Goal: Transaction & Acquisition: Purchase product/service

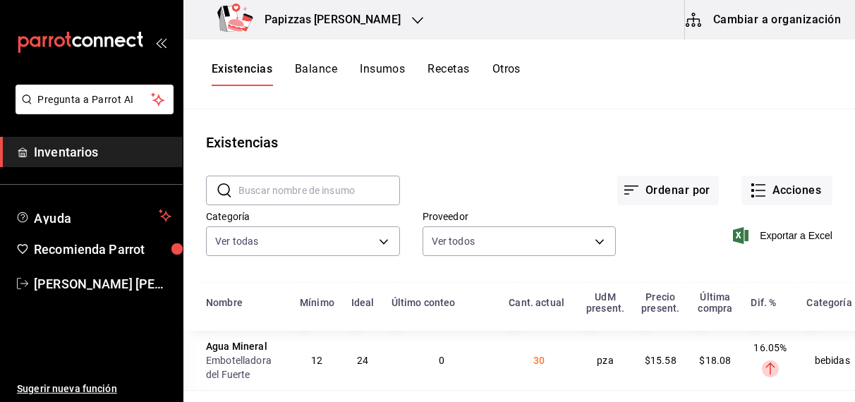
click at [412, 21] on icon "button" at bounding box center [417, 20] width 11 height 11
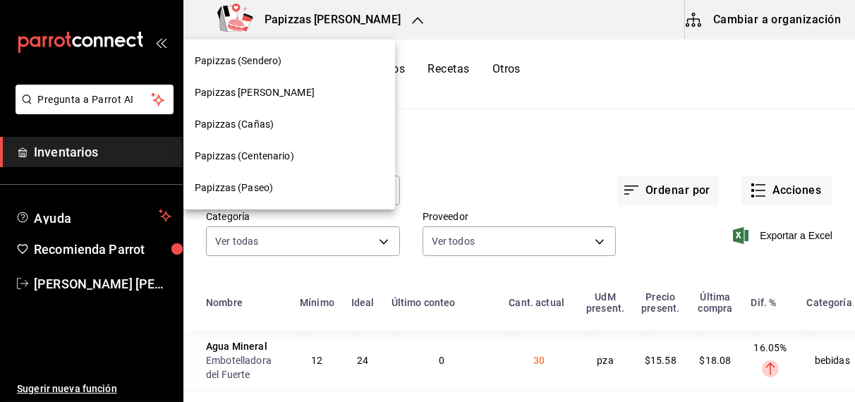
click at [258, 128] on span "Papizzas (Cañas)" at bounding box center [234, 124] width 79 height 15
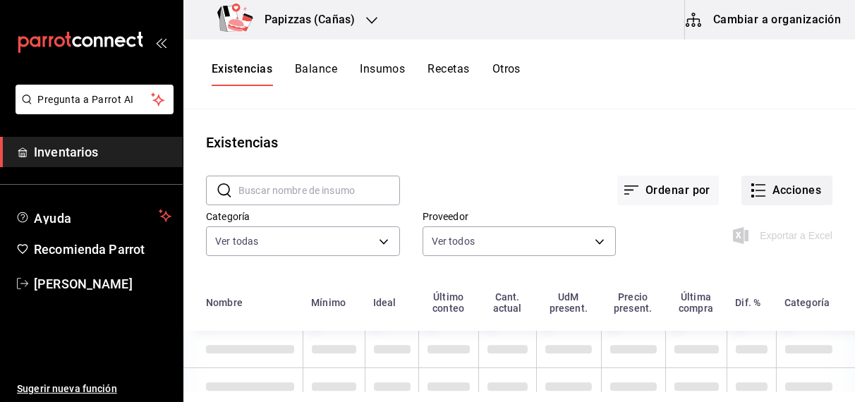
click at [805, 193] on button "Acciones" at bounding box center [786, 191] width 91 height 30
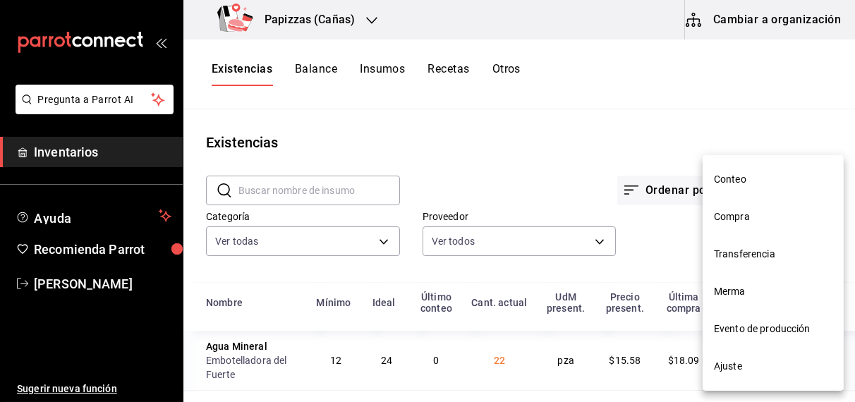
click at [743, 223] on span "Compra" at bounding box center [773, 216] width 118 height 15
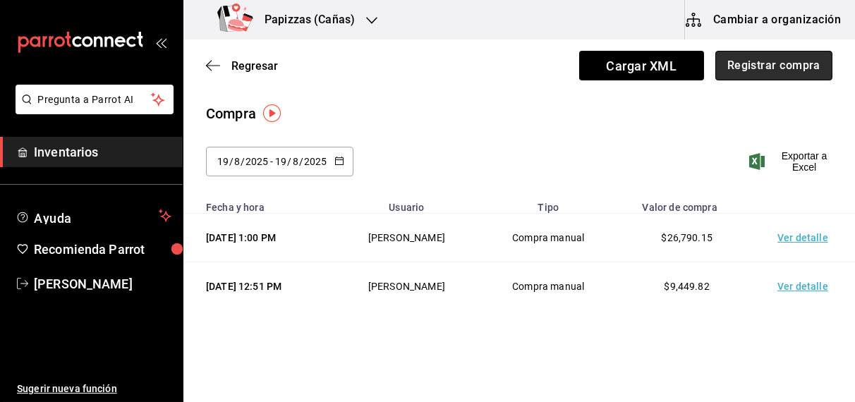
click at [770, 71] on button "Registrar compra" at bounding box center [773, 66] width 117 height 30
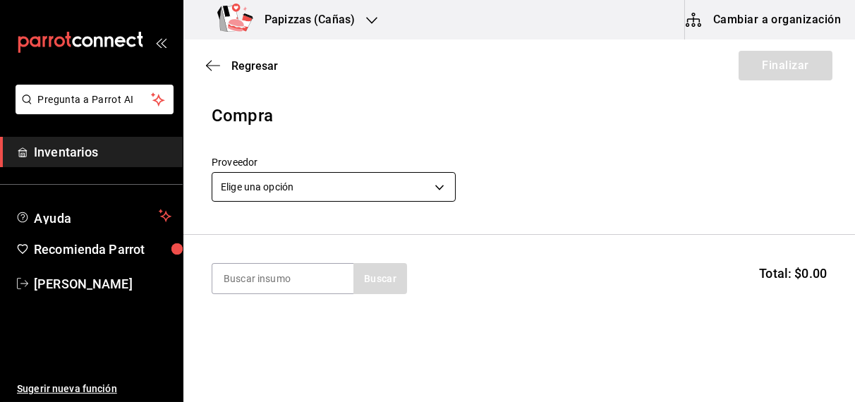
click at [364, 186] on body "Pregunta a Parrot AI Inventarios Ayuda Recomienda Parrot [PERSON_NAME] Sugerir …" at bounding box center [427, 161] width 855 height 322
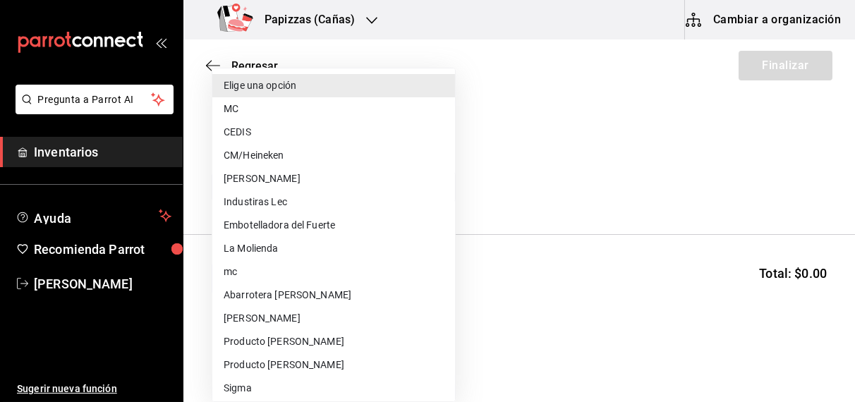
click at [309, 230] on li "Embotelladora del Fuerte" at bounding box center [333, 225] width 243 height 23
type input "2a449e60-1878-40e8-ba60-5a9907f89e6b"
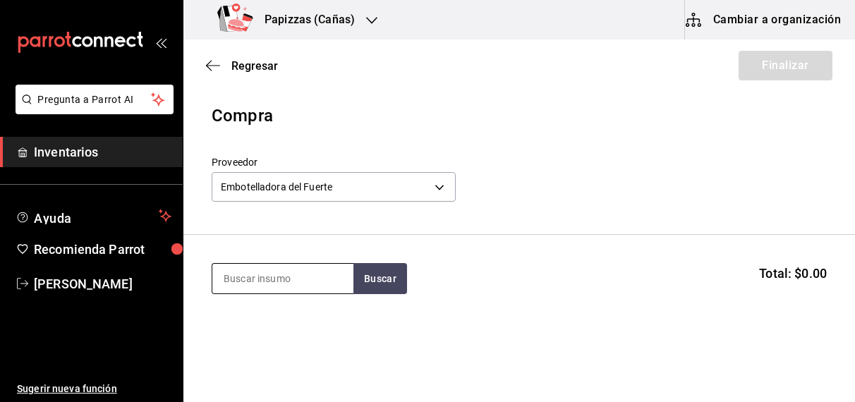
click at [267, 284] on input at bounding box center [282, 279] width 141 height 30
click at [805, 193] on div "Proveedor Embotelladora del Fuerte 2a449e60-1878-40e8-ba60-5a9907f89e6b" at bounding box center [519, 181] width 615 height 49
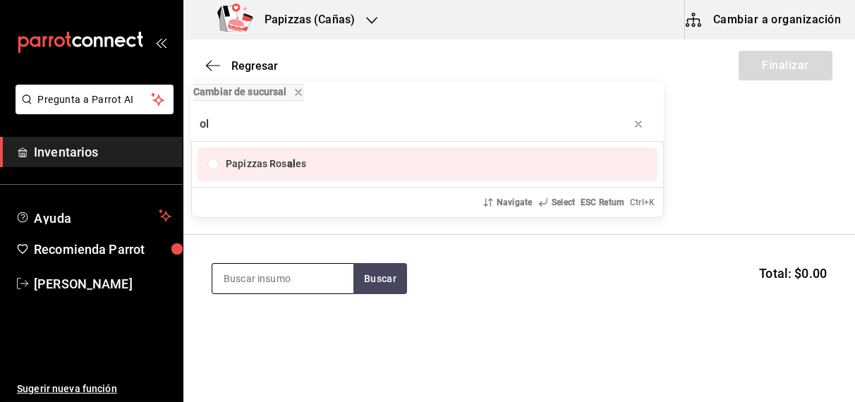
type input "o"
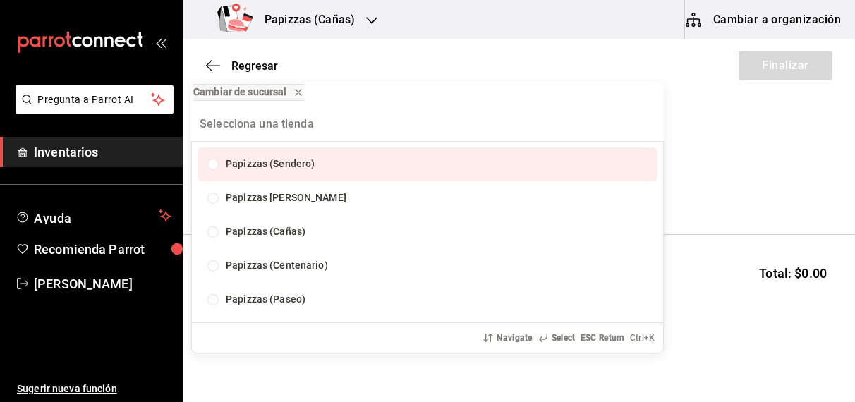
click at [772, 185] on div "Cambiar de sucursal Papizzas (Sendero) Papizzas [PERSON_NAME] Papizzas (Cañas) …" at bounding box center [427, 201] width 855 height 402
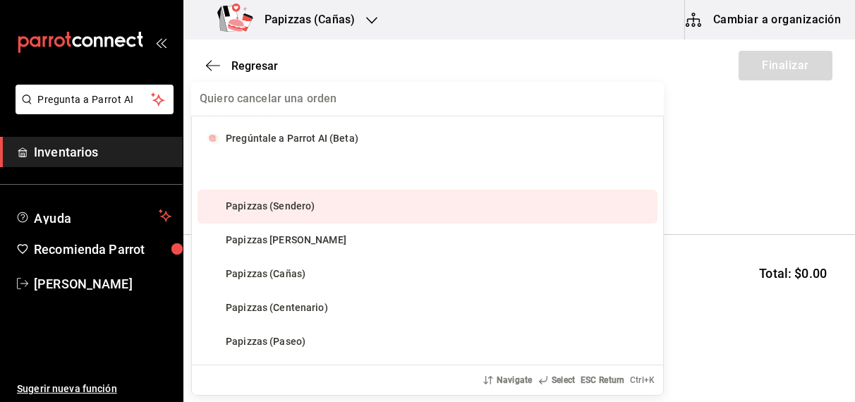
click at [781, 162] on div "Proveedor Embotelladora del Fuerte 2a449e60-1878-40e8-ba60-5a9907f89e6b" at bounding box center [519, 181] width 615 height 49
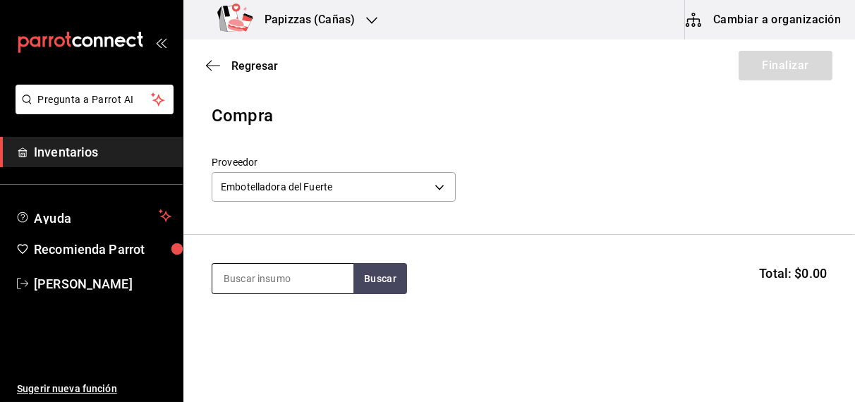
click at [306, 279] on input at bounding box center [282, 279] width 141 height 30
type input "cola l"
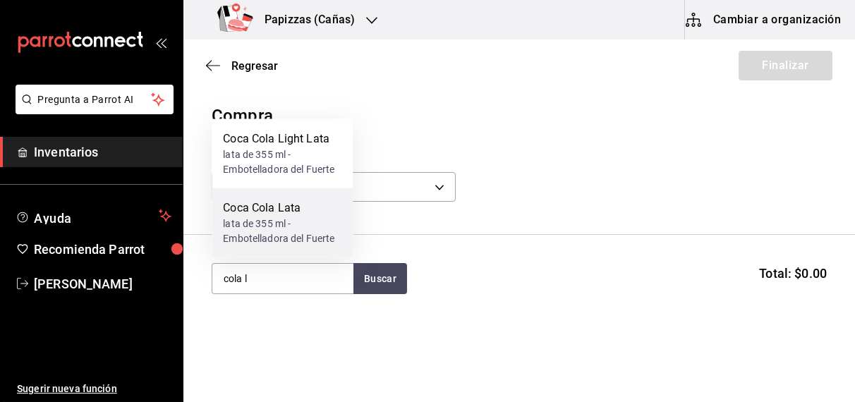
click at [283, 236] on div "lata de 355 ml - Embotelladora del Fuerte" at bounding box center [282, 232] width 118 height 30
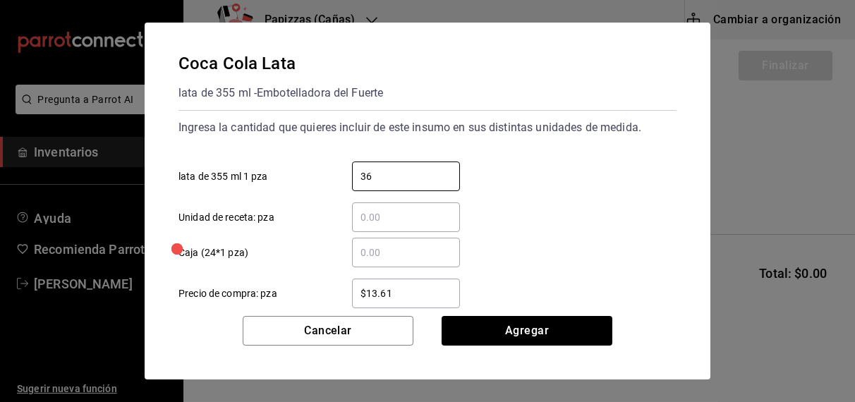
type input "36"
type input "$5"
type input "$15.23"
click button "Agregar" at bounding box center [527, 331] width 171 height 30
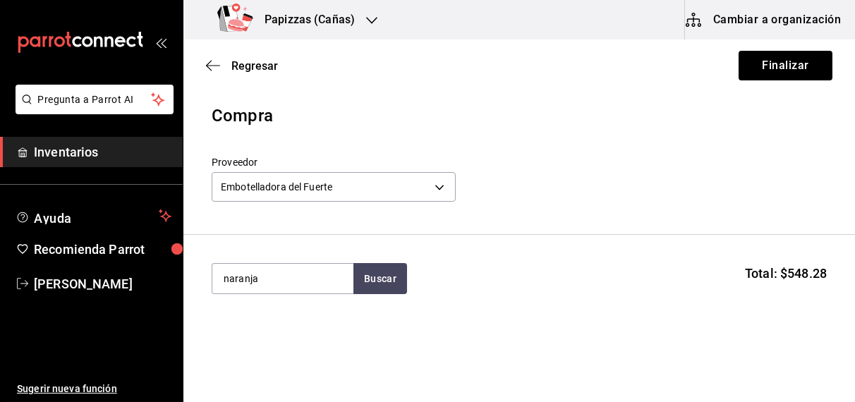
type input "naranja"
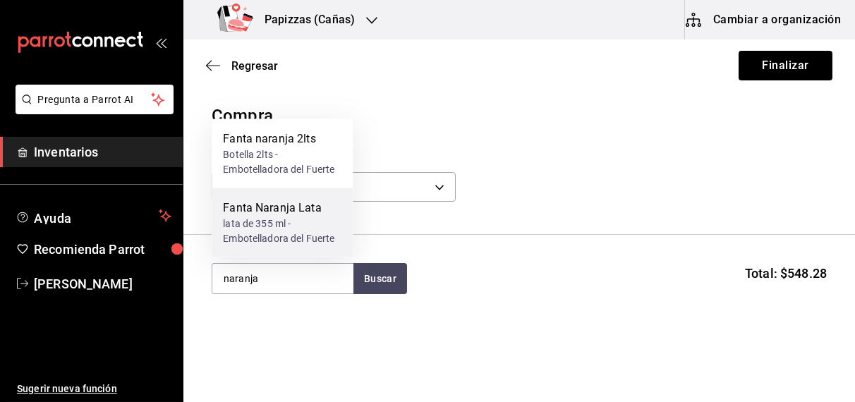
click at [287, 224] on div "lata de 355 ml - Embotelladora del Fuerte" at bounding box center [282, 232] width 118 height 30
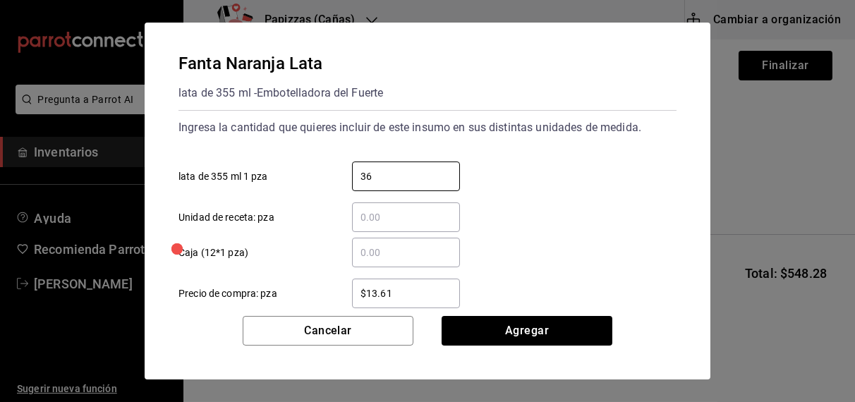
type input "36"
type input "$15.23"
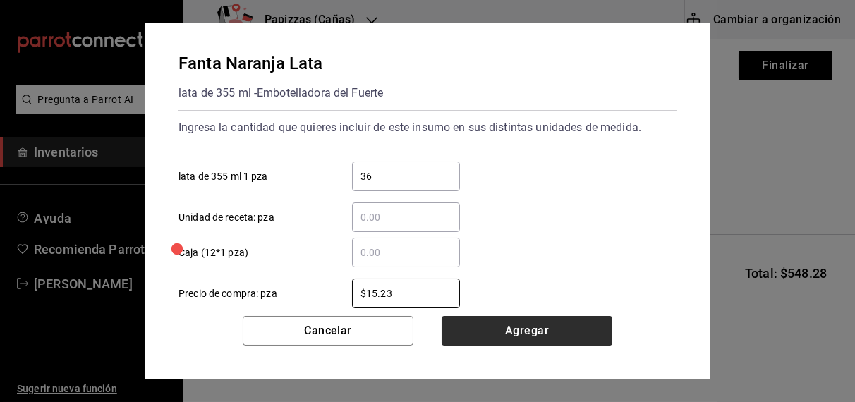
click at [564, 326] on button "Agregar" at bounding box center [527, 331] width 171 height 30
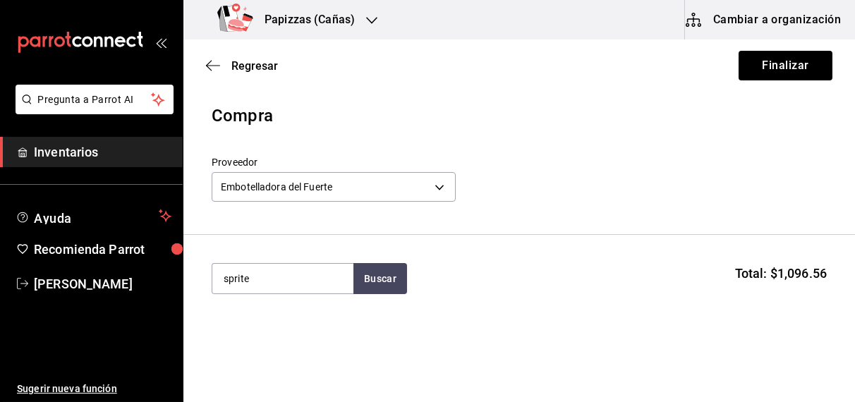
type input "sprite"
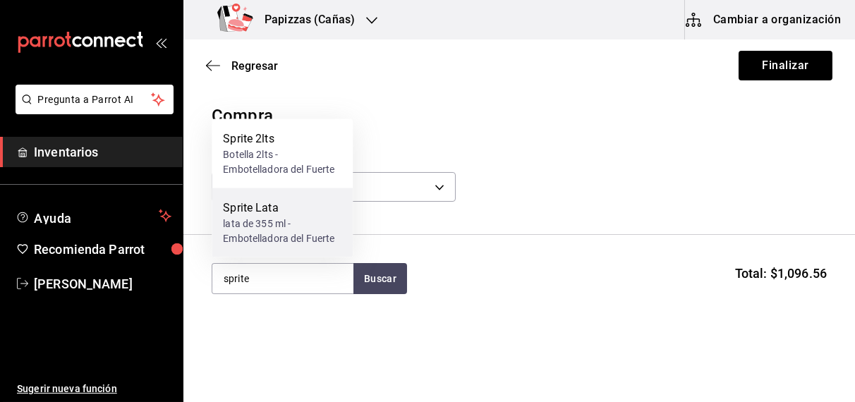
click at [279, 229] on div "lata de 355 ml - Embotelladora del Fuerte" at bounding box center [282, 232] width 118 height 30
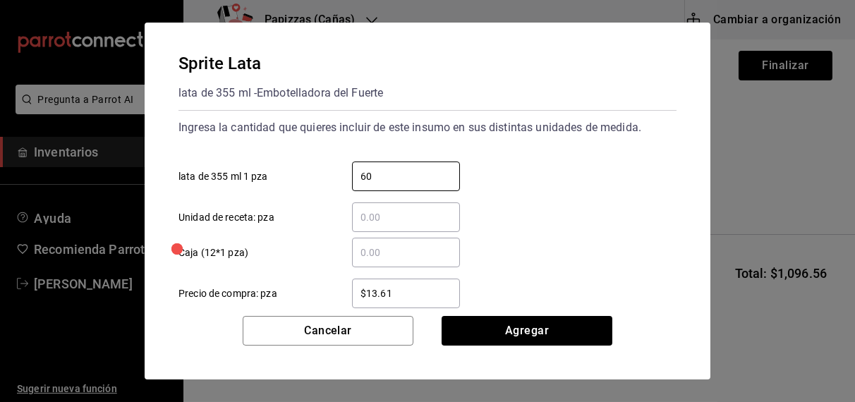
type input "60"
type input "$15.22"
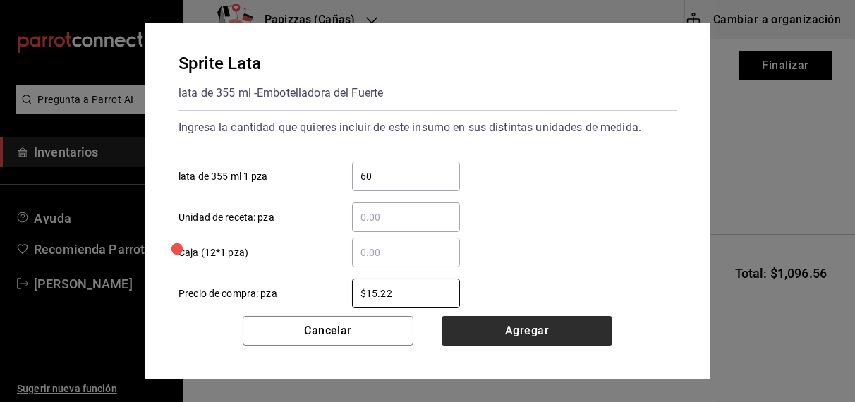
click at [523, 332] on button "Agregar" at bounding box center [527, 331] width 171 height 30
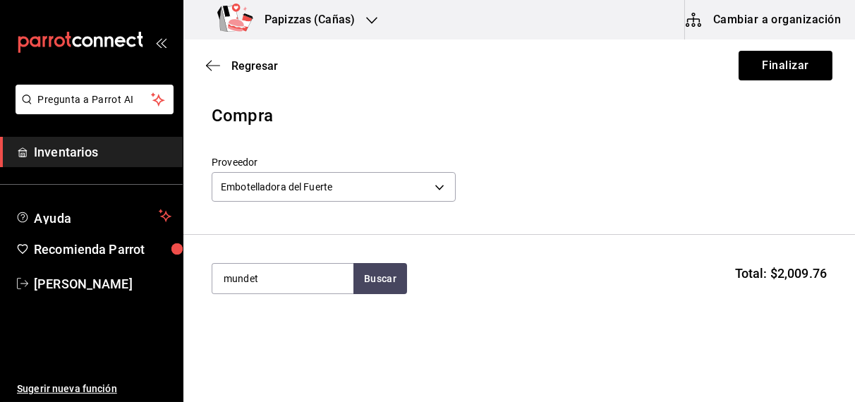
type input "mundet"
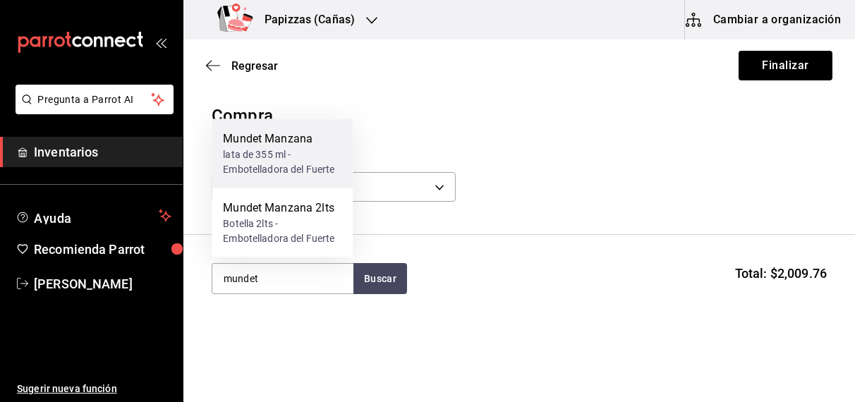
click at [296, 148] on div "lata de 355 ml - Embotelladora del Fuerte" at bounding box center [282, 162] width 118 height 30
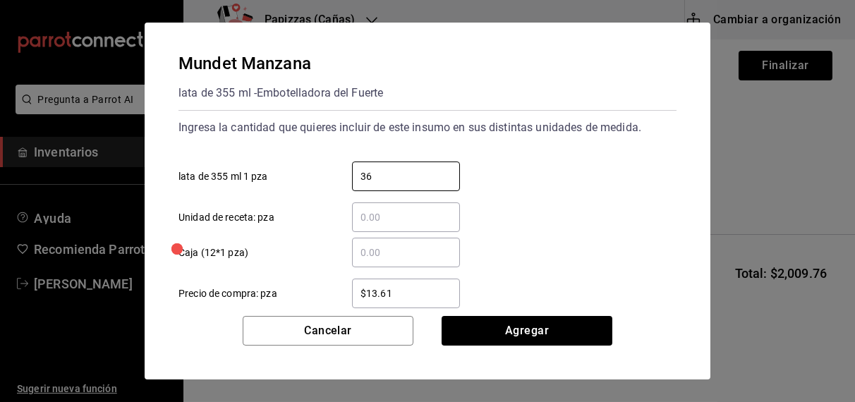
type input "36"
type input "$15.23"
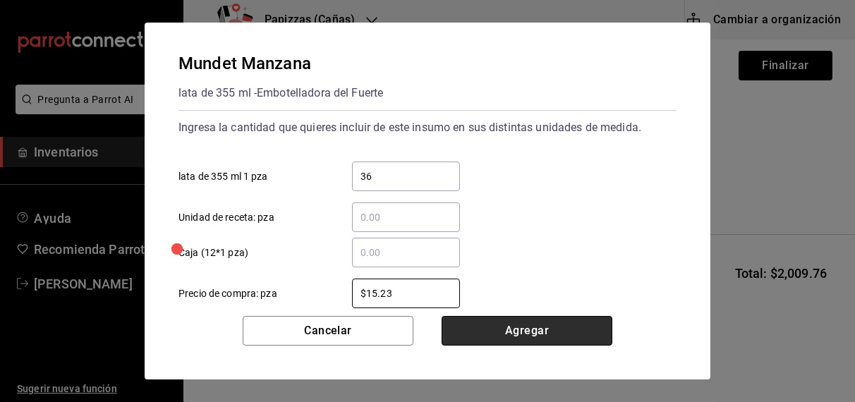
click at [520, 344] on button "Agregar" at bounding box center [527, 331] width 171 height 30
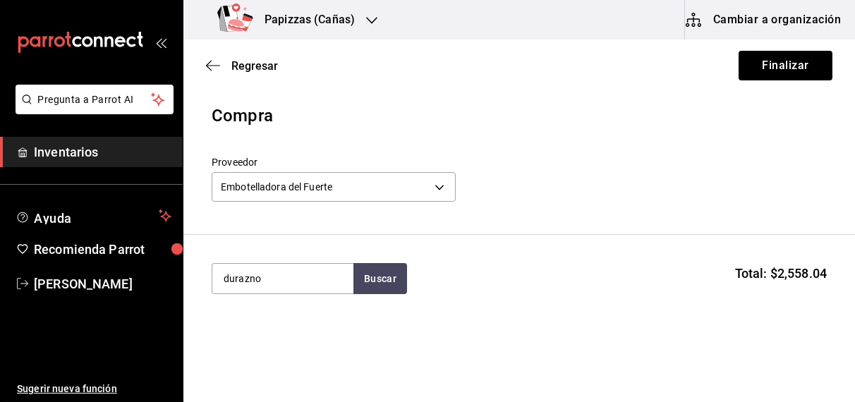
type input "durazno"
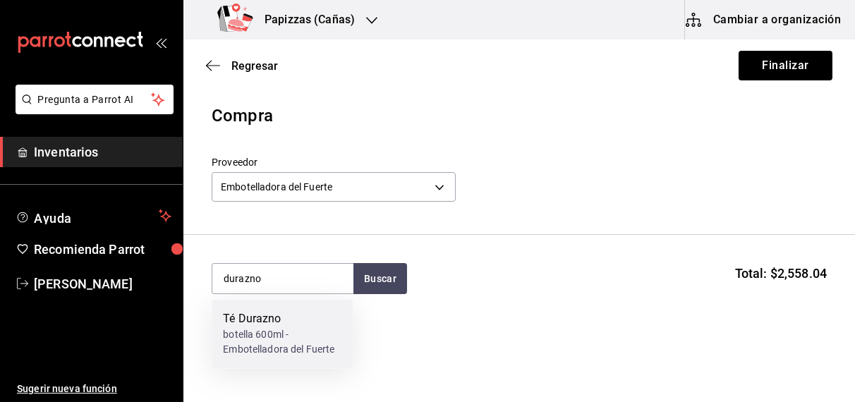
click at [269, 339] on div "botella 600ml - Embotelladora del Fuerte" at bounding box center [282, 343] width 118 height 30
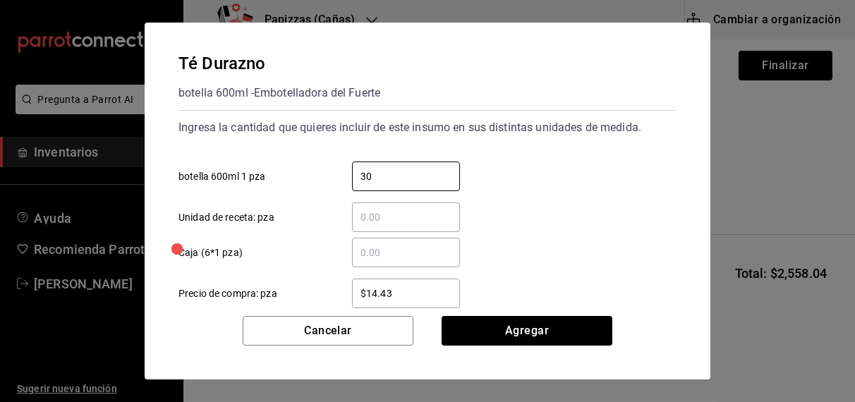
type input "30"
type input "$15.23"
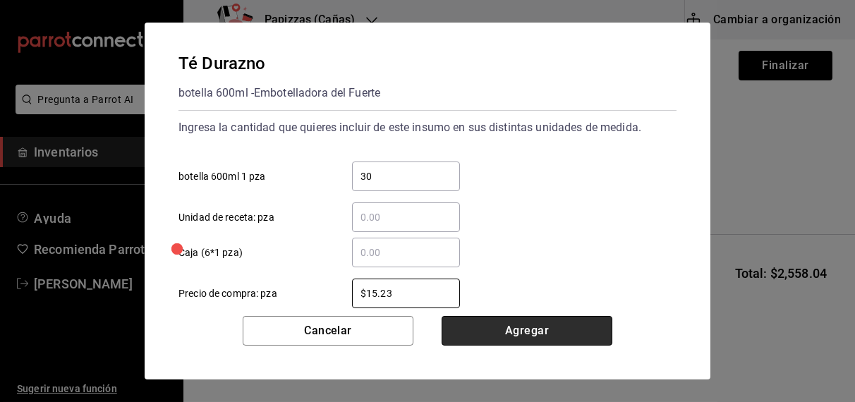
click at [556, 337] on button "Agregar" at bounding box center [527, 331] width 171 height 30
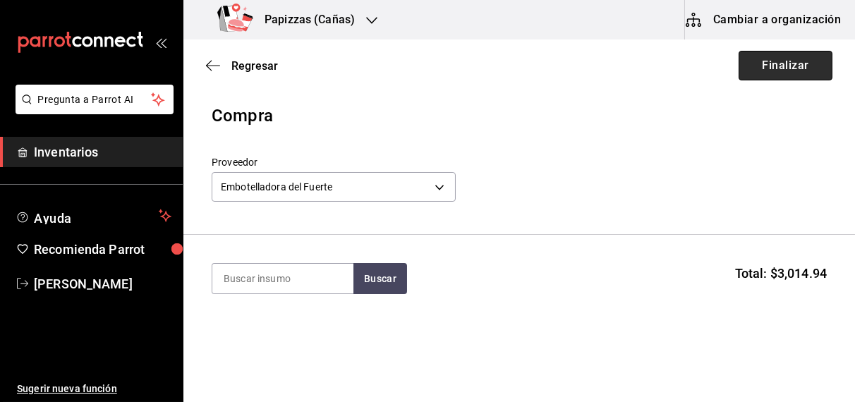
click at [781, 61] on button "Finalizar" at bounding box center [785, 66] width 94 height 30
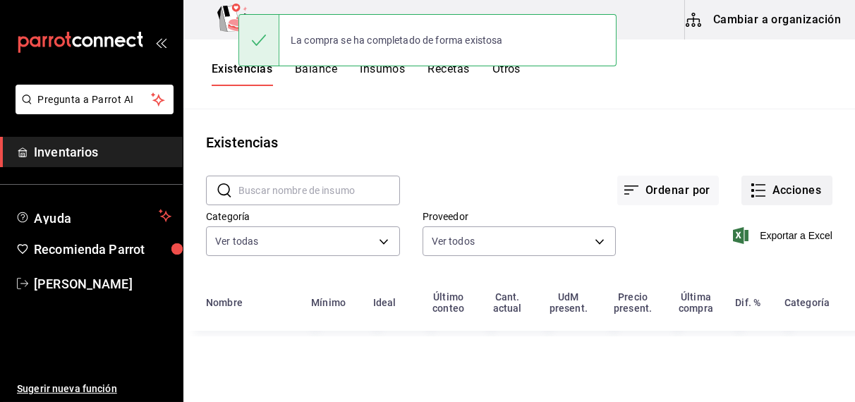
click at [793, 201] on button "Acciones" at bounding box center [786, 191] width 91 height 30
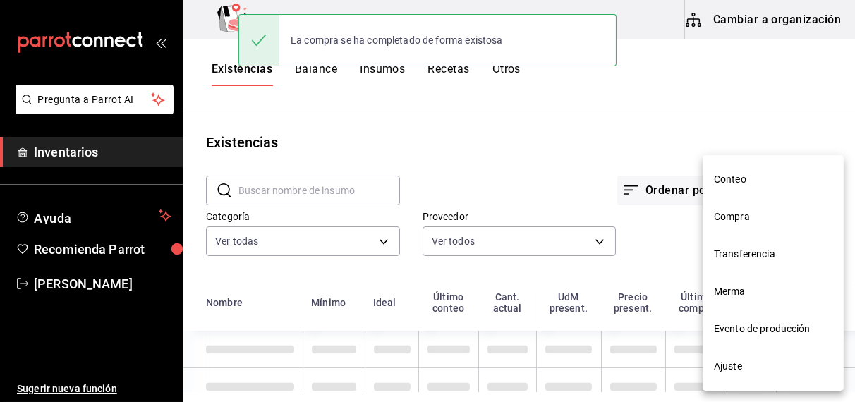
click at [743, 227] on li "Compra" at bounding box center [772, 216] width 141 height 37
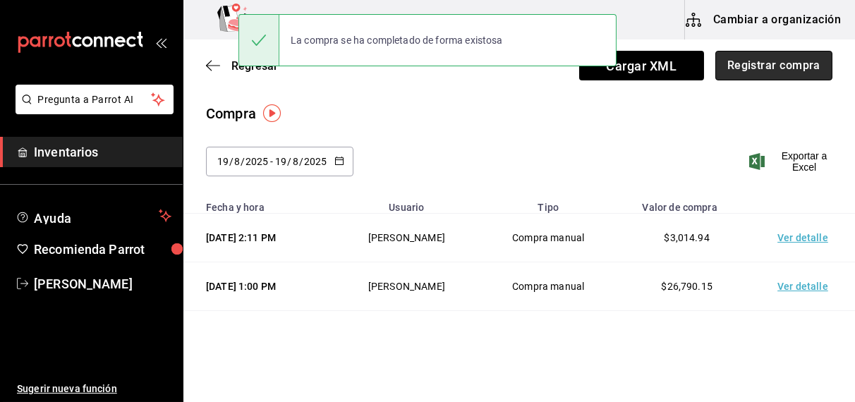
click at [770, 66] on button "Registrar compra" at bounding box center [773, 66] width 117 height 30
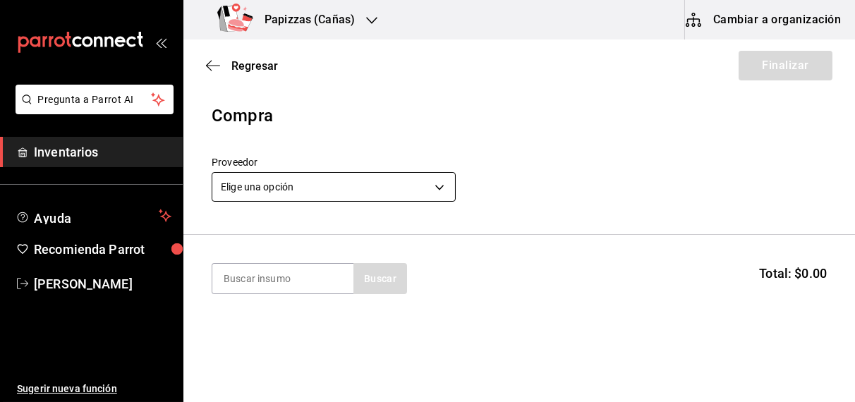
click at [310, 186] on body "Pregunta a Parrot AI Inventarios Ayuda Recomienda Parrot [PERSON_NAME] Sugerir …" at bounding box center [427, 161] width 855 height 322
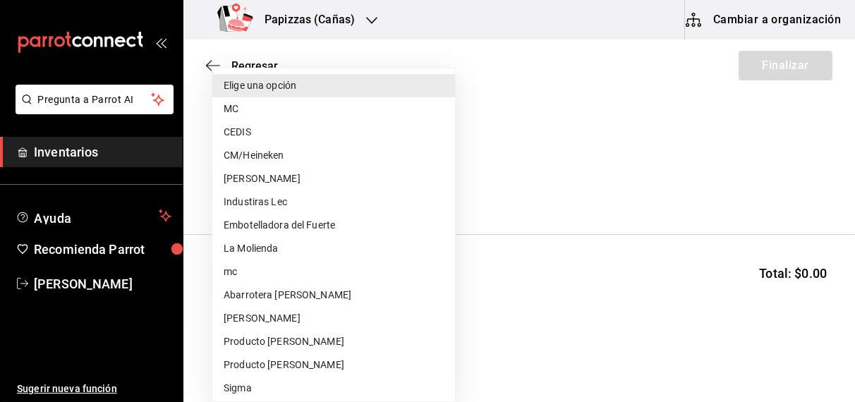
click at [251, 140] on li "CEDIS" at bounding box center [333, 132] width 243 height 23
type input "fd93c39f-859b-4130-830c-b038fbd442a0"
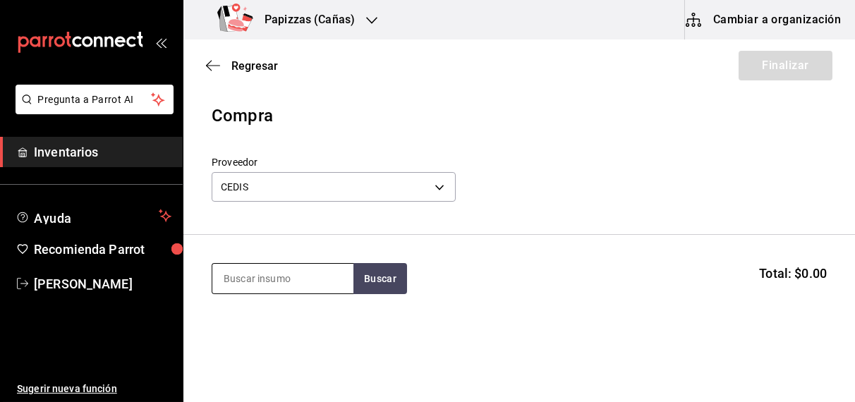
click at [257, 281] on input at bounding box center [282, 279] width 141 height 30
type input "mayones"
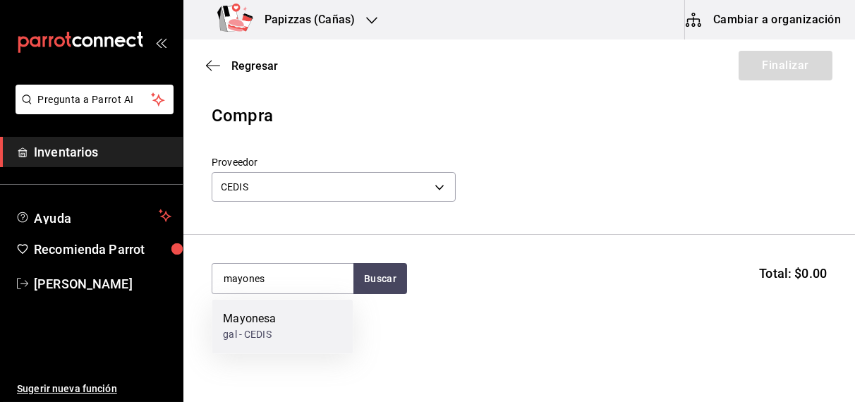
click at [269, 331] on div "gal - CEDIS" at bounding box center [249, 335] width 53 height 15
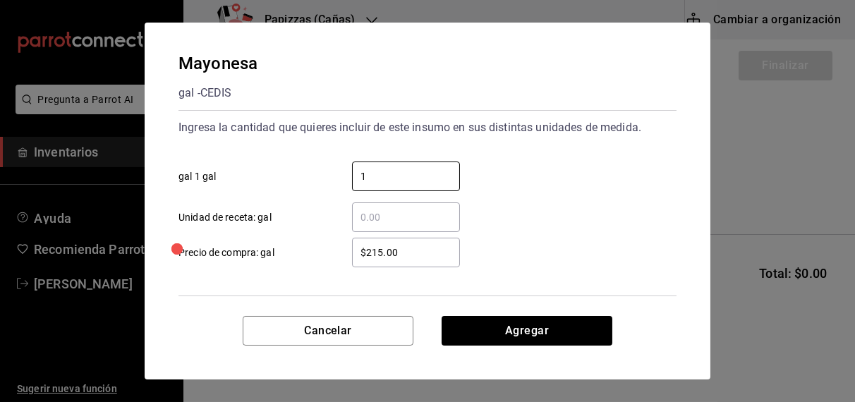
type input "1"
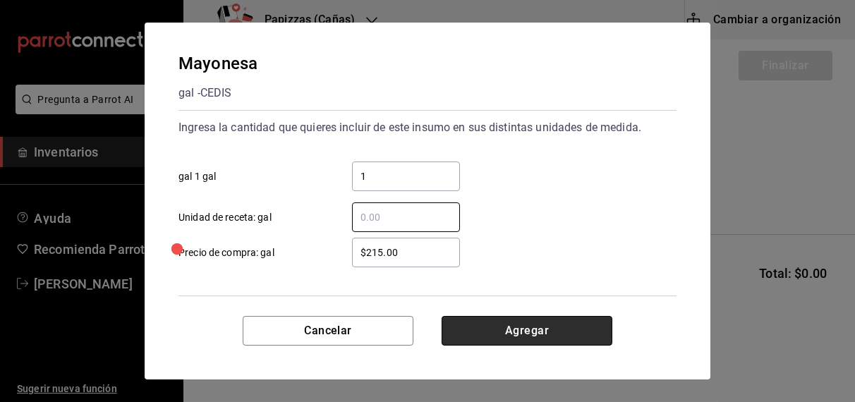
click at [542, 329] on button "Agregar" at bounding box center [527, 331] width 171 height 30
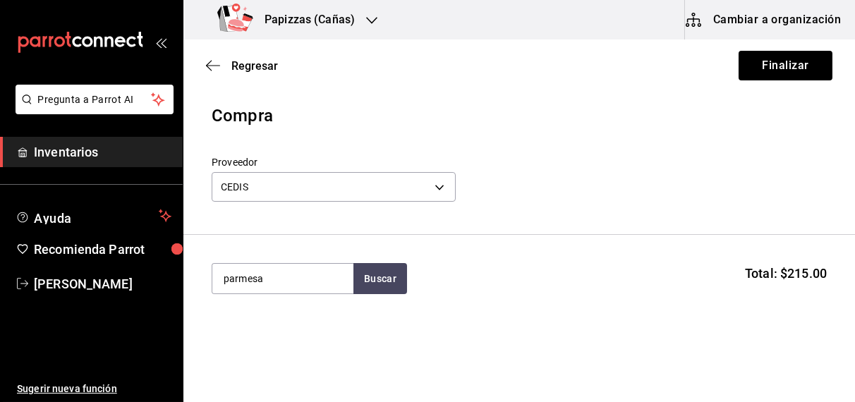
type input "parmesa"
click at [278, 329] on div "pz - CEDIS" at bounding box center [269, 335] width 92 height 15
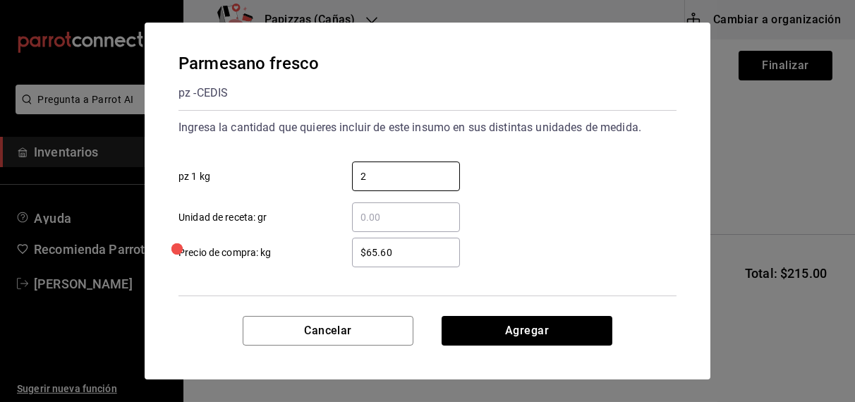
type input "2"
type input "$68.00"
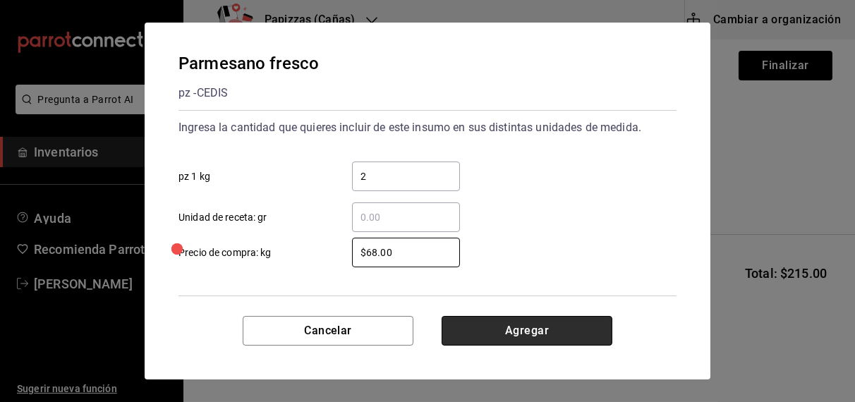
click at [513, 339] on button "Agregar" at bounding box center [527, 331] width 171 height 30
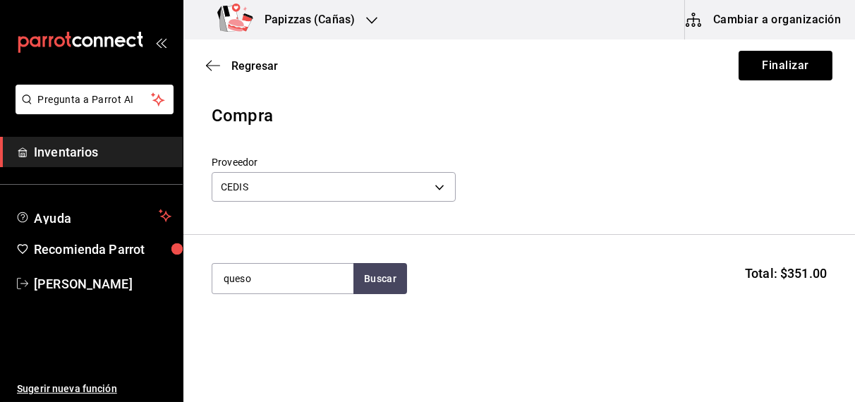
type input "queso"
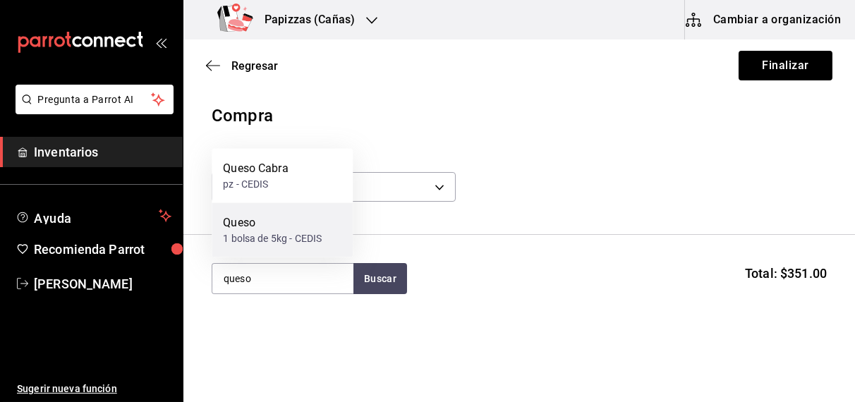
click at [263, 246] on div "Queso 1 bolsa de 5kg - CEDIS" at bounding box center [282, 230] width 141 height 54
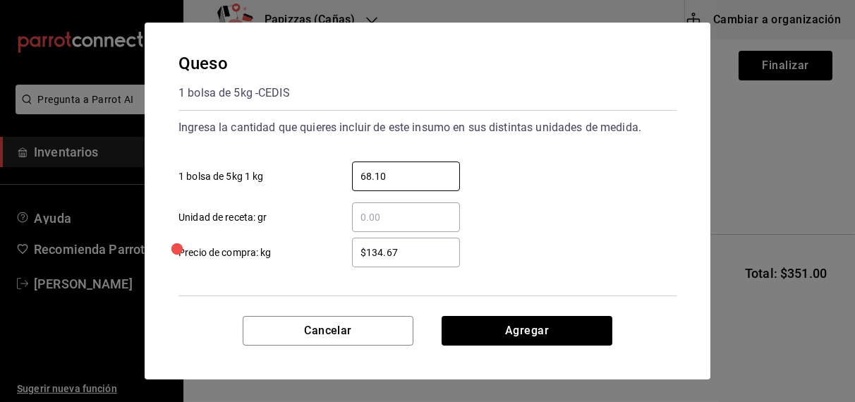
type input "68.10"
type input "$125.00"
click button "Agregar" at bounding box center [527, 331] width 171 height 30
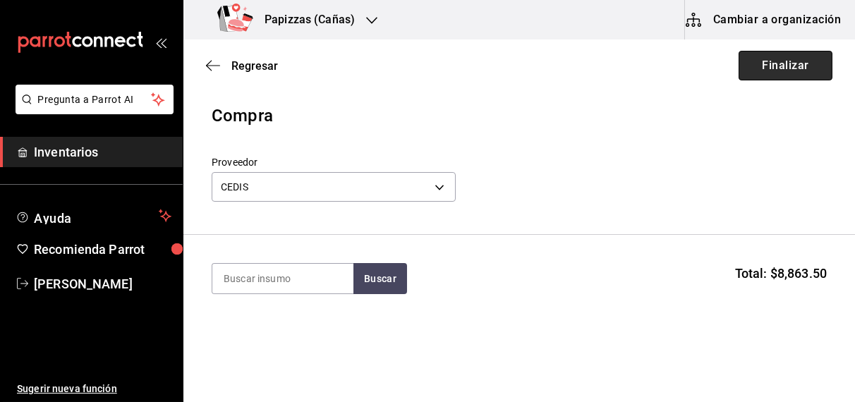
click at [770, 57] on button "Finalizar" at bounding box center [785, 66] width 94 height 30
